Goal: Task Accomplishment & Management: Use online tool/utility

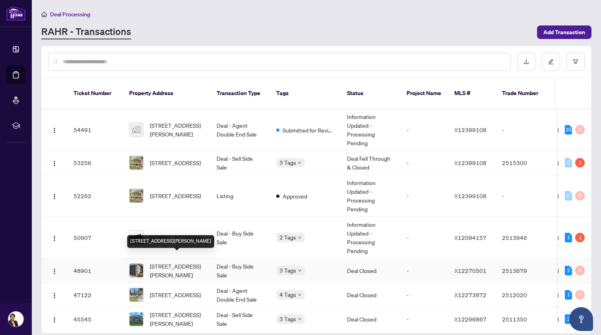
click at [166, 262] on span "[STREET_ADDRESS][PERSON_NAME]" at bounding box center [177, 270] width 54 height 17
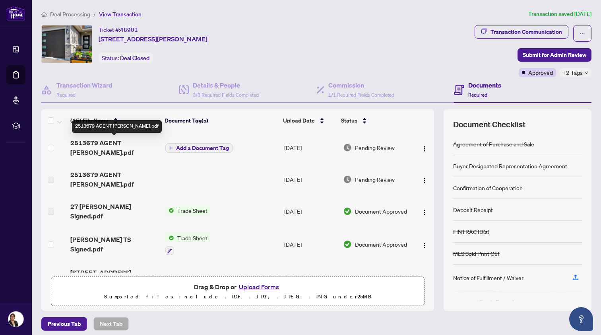
click at [100, 142] on span "2513679 AGENT [PERSON_NAME].pdf" at bounding box center [114, 147] width 89 height 19
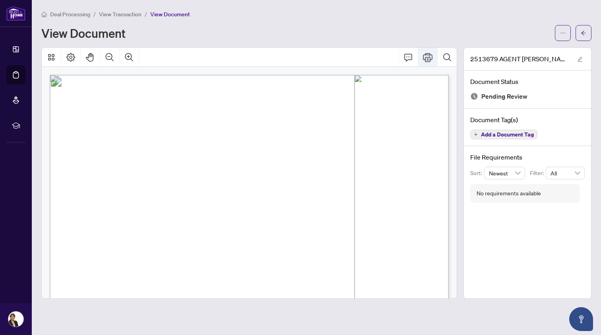
click at [428, 55] on icon "Print" at bounding box center [428, 57] width 10 height 10
click at [75, 14] on span "Deal Processing" at bounding box center [70, 14] width 40 height 7
